Goal: Find specific page/section: Find specific page/section

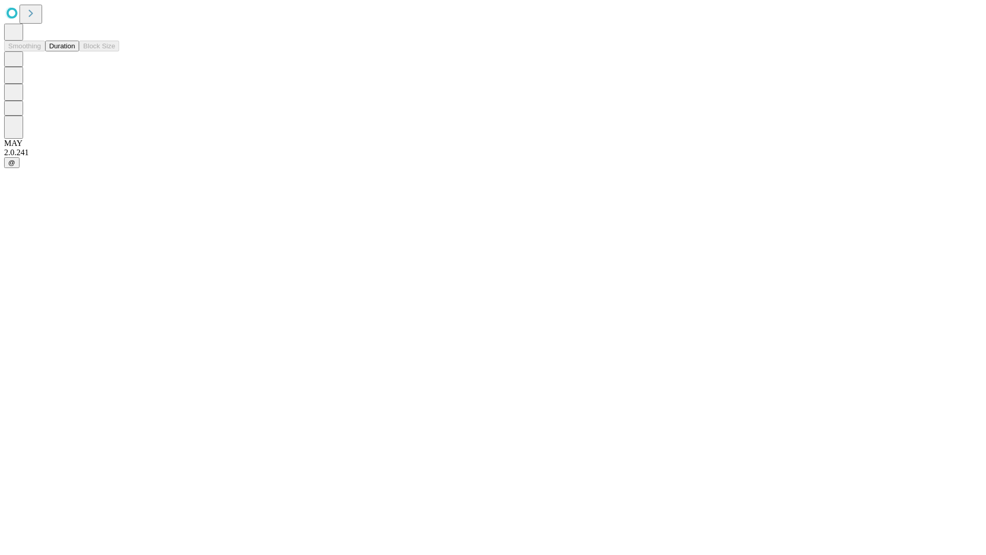
click at [75, 51] on button "Duration" at bounding box center [62, 46] width 34 height 11
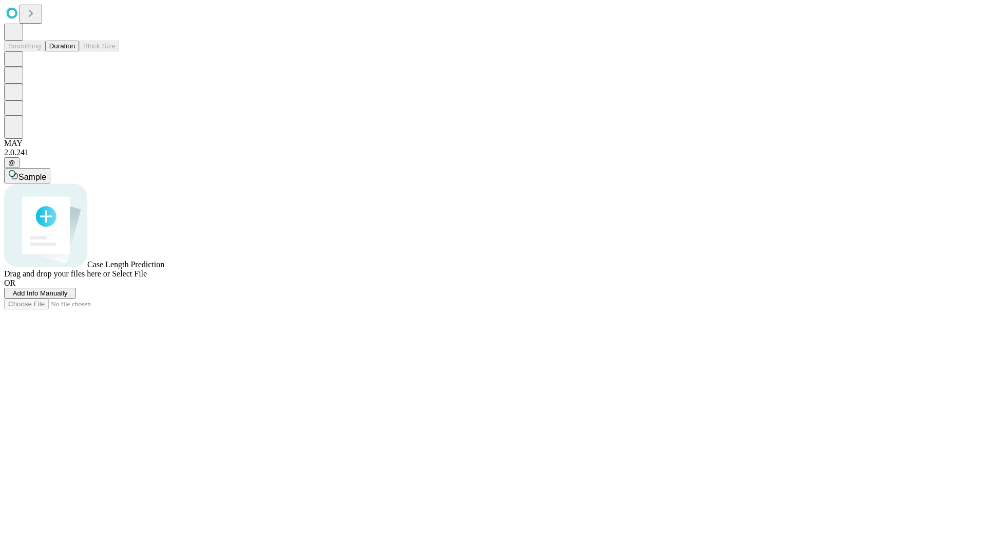
click at [147, 278] on span "Select File" at bounding box center [129, 273] width 35 height 9
